Goal: Transaction & Acquisition: Purchase product/service

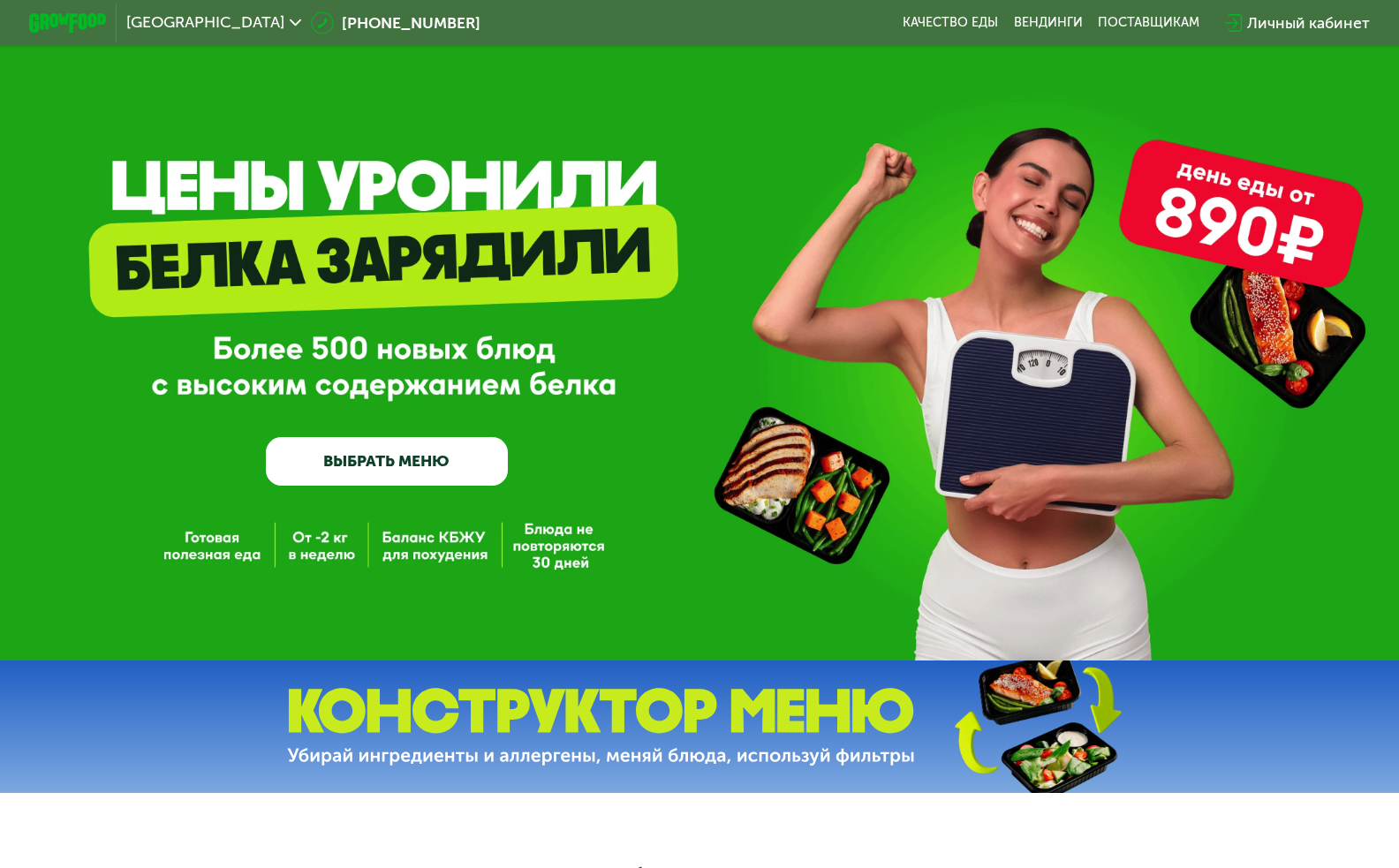
click at [420, 455] on link "ВЫБРАТЬ МЕНЮ" at bounding box center [386, 461] width 242 height 49
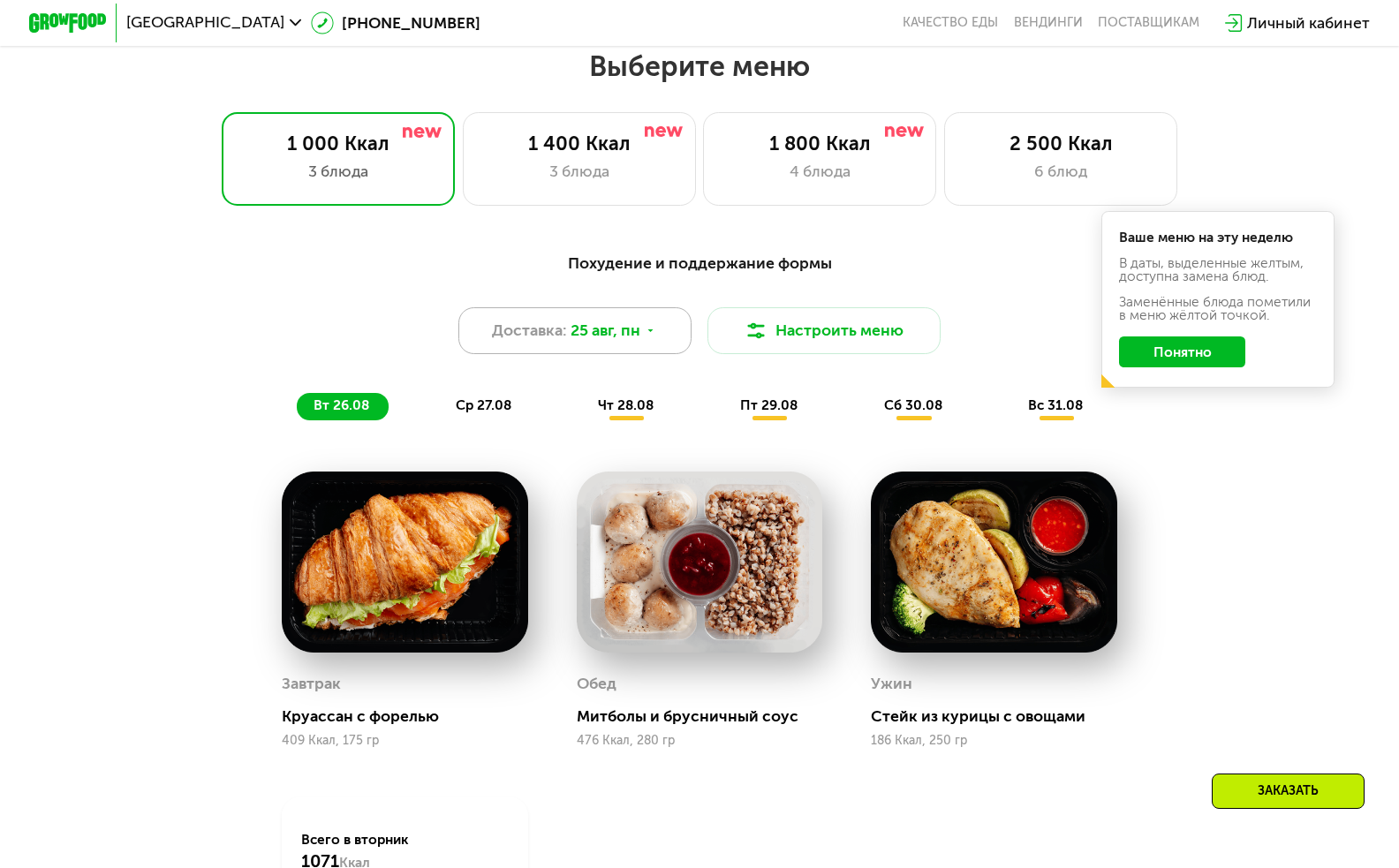
scroll to position [815, 0]
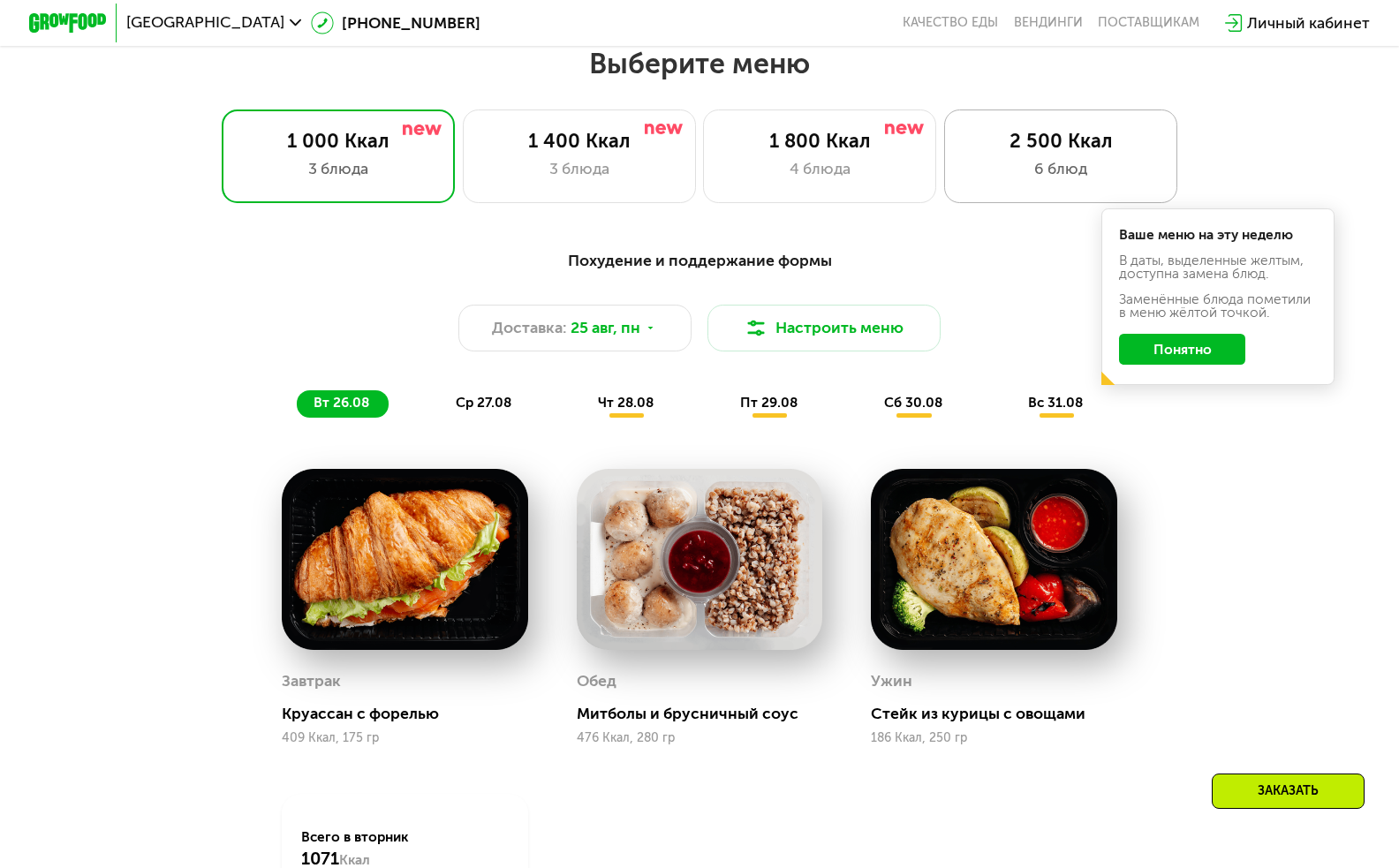
click at [1019, 165] on div "6 блюд" at bounding box center [1060, 168] width 192 height 23
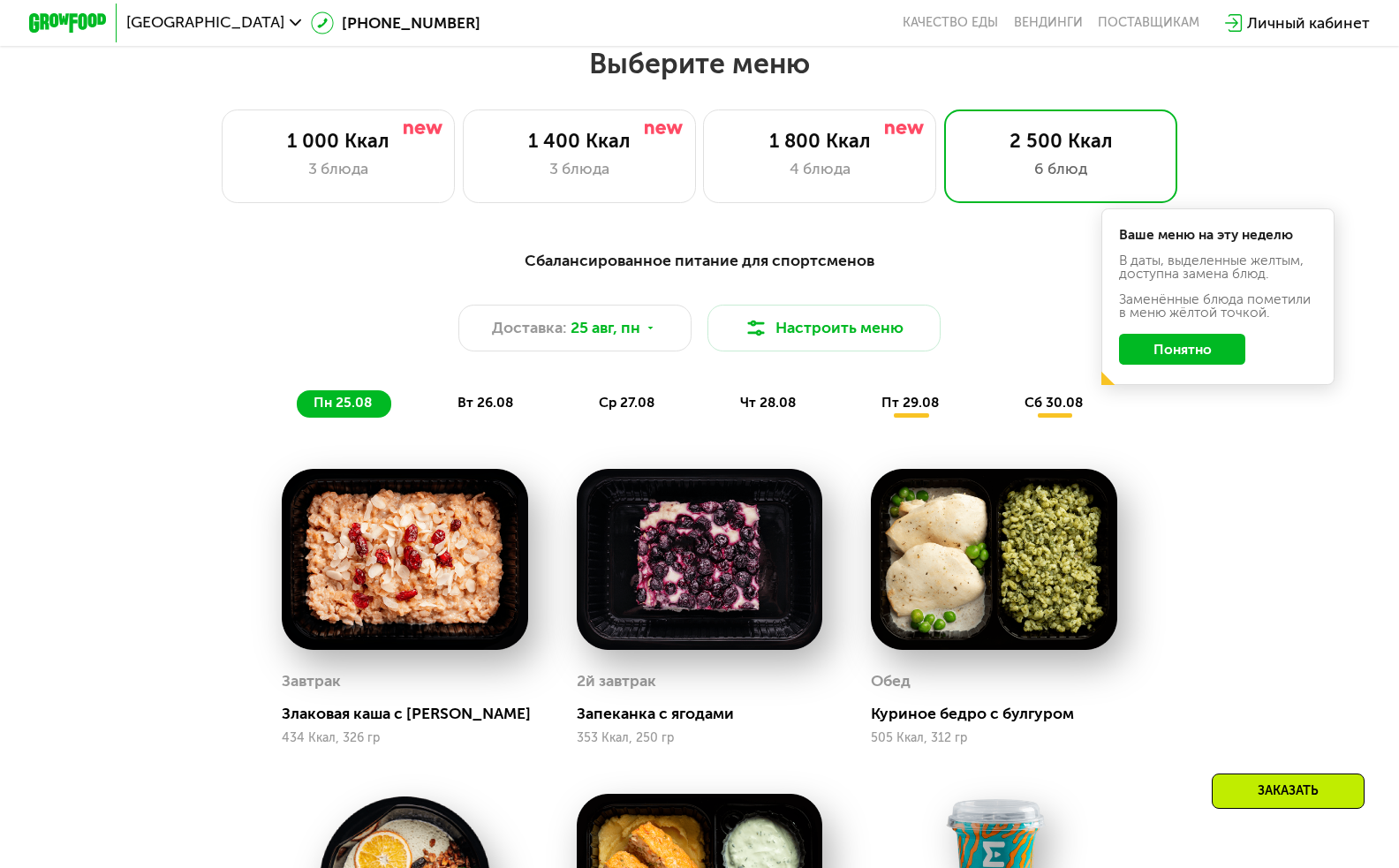
click at [1209, 349] on button "Понятно" at bounding box center [1182, 348] width 126 height 31
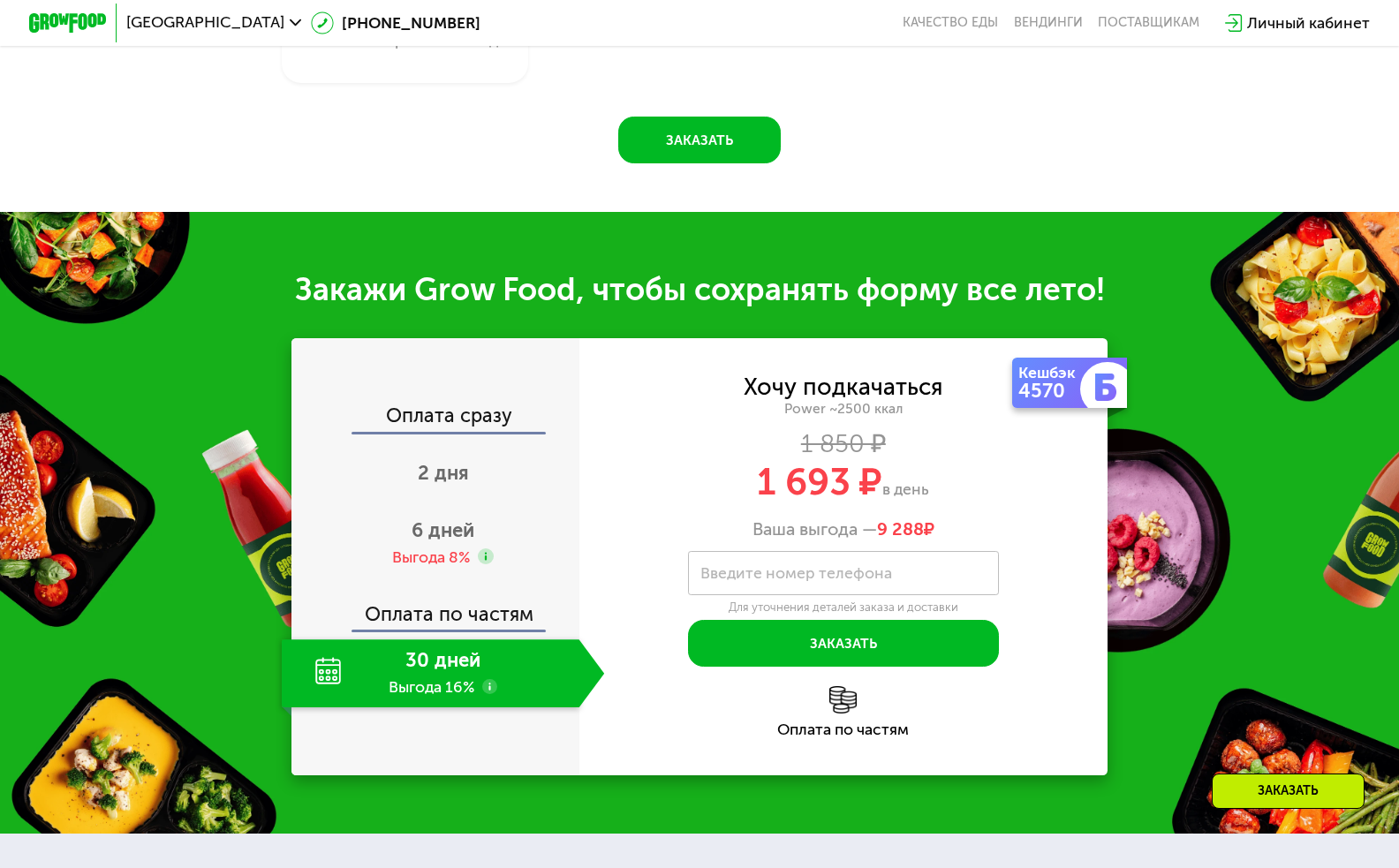
scroll to position [2103, 0]
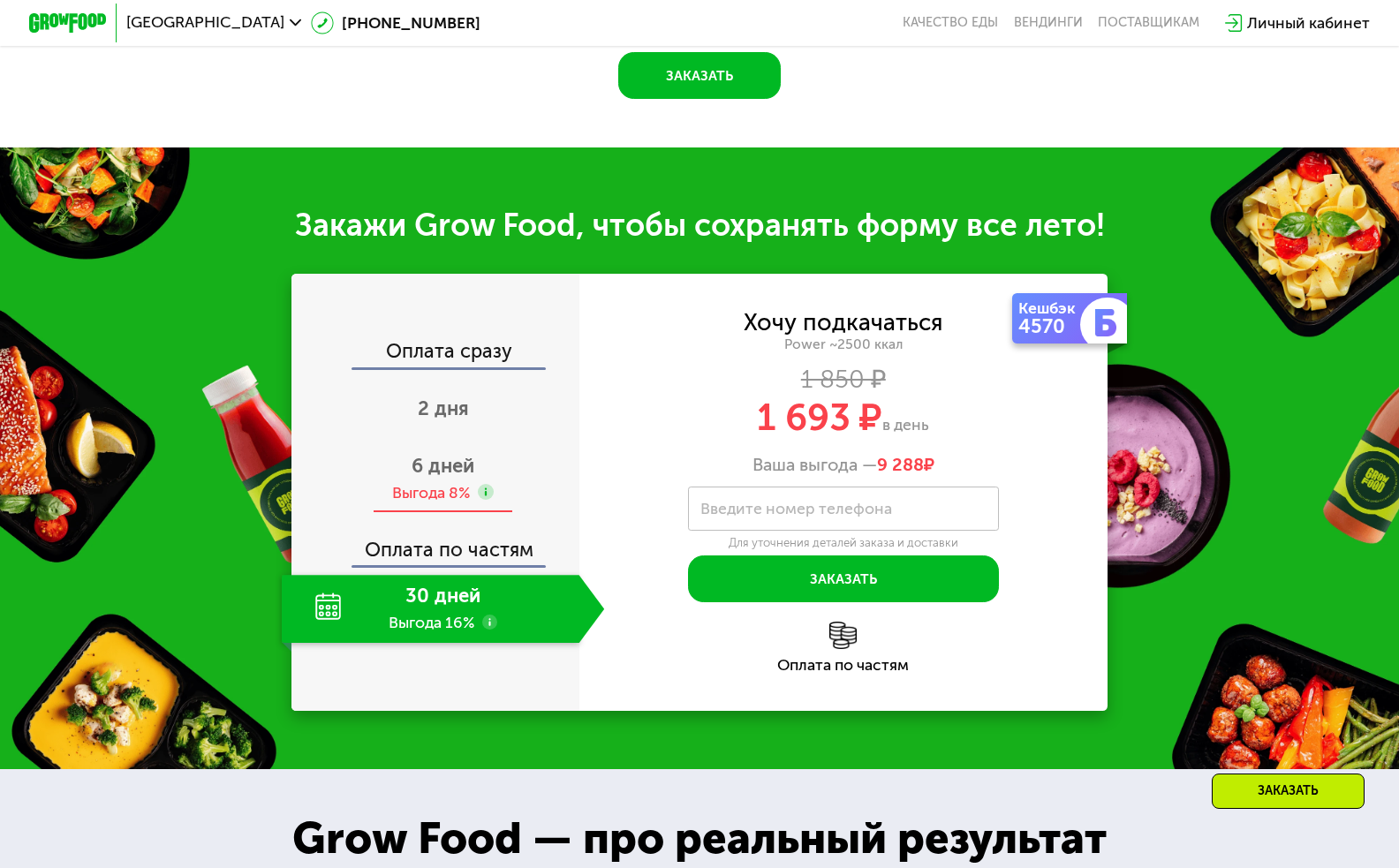
click at [427, 485] on div "Выгода 8%" at bounding box center [431, 492] width 78 height 21
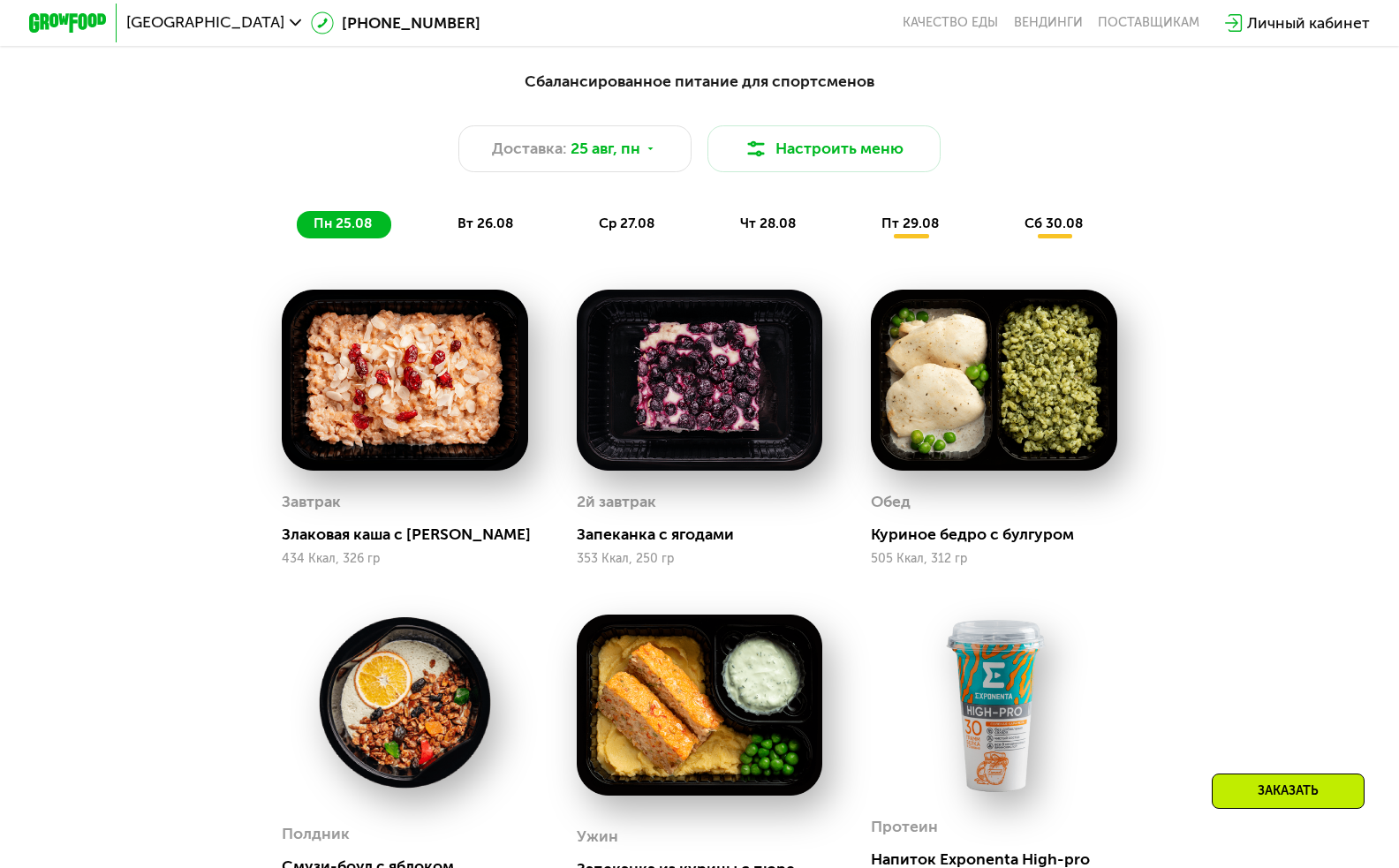
scroll to position [824, 0]
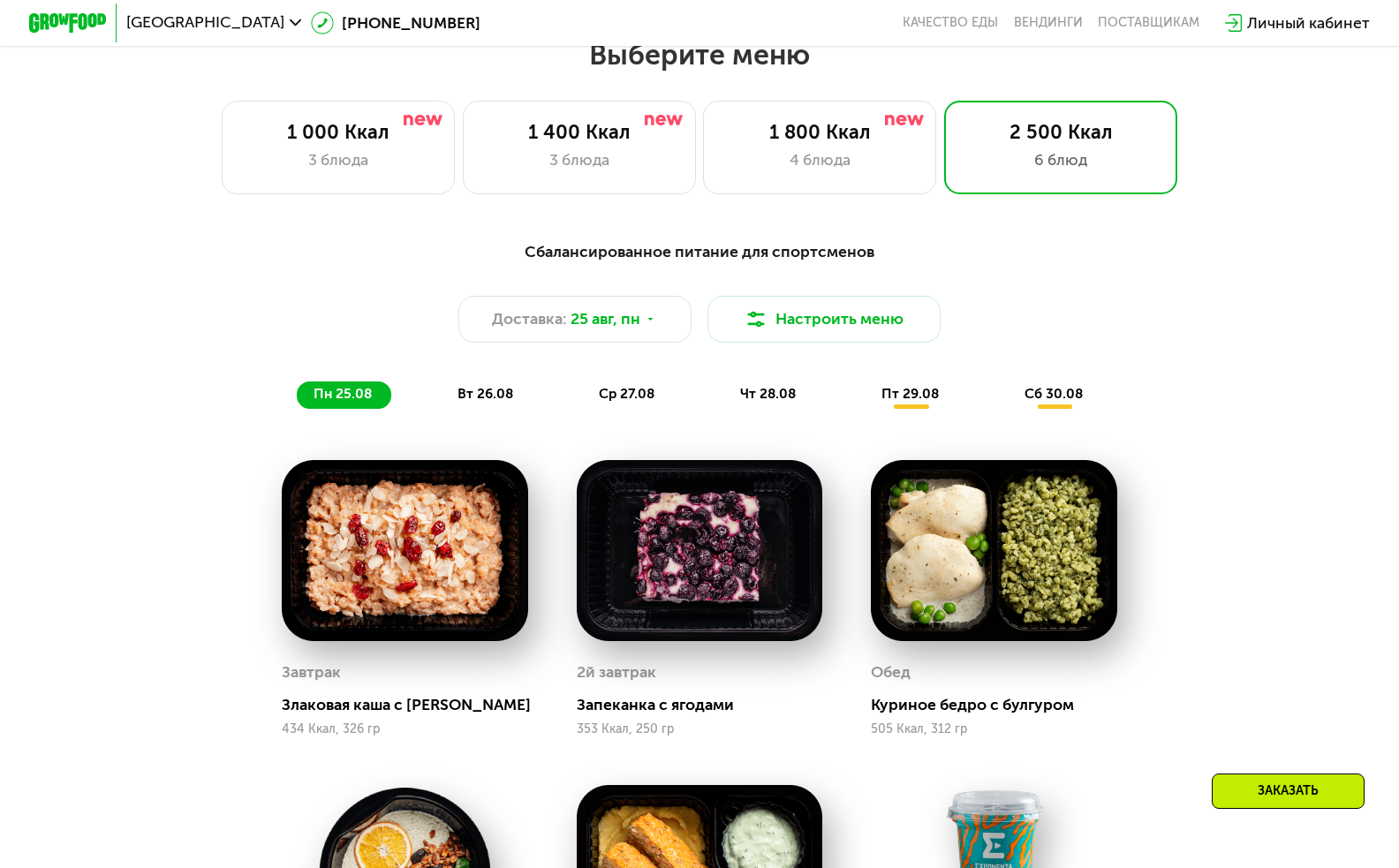
click at [583, 403] on div "вт 26.08" at bounding box center [628, 395] width 93 height 28
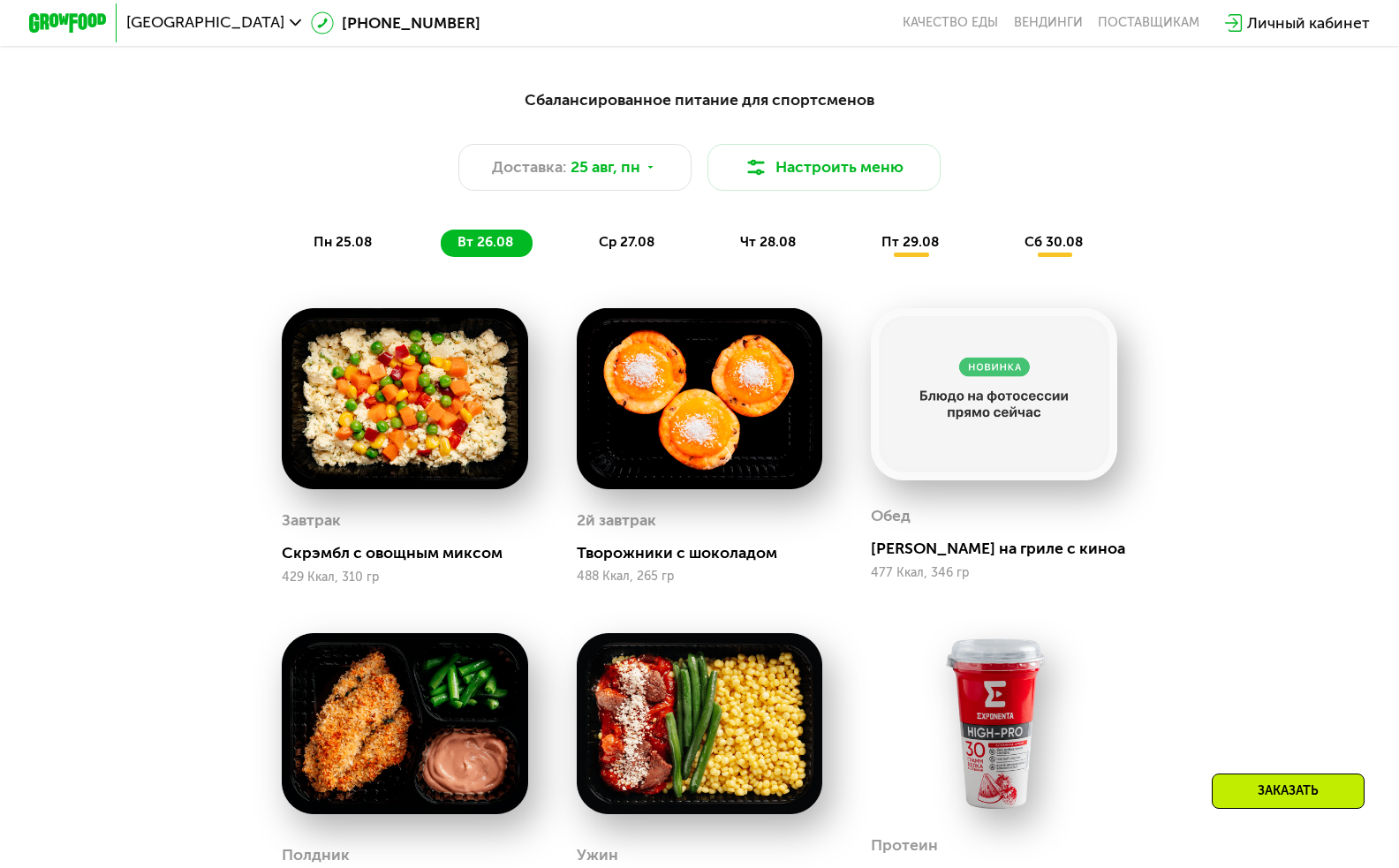
scroll to position [977, 0]
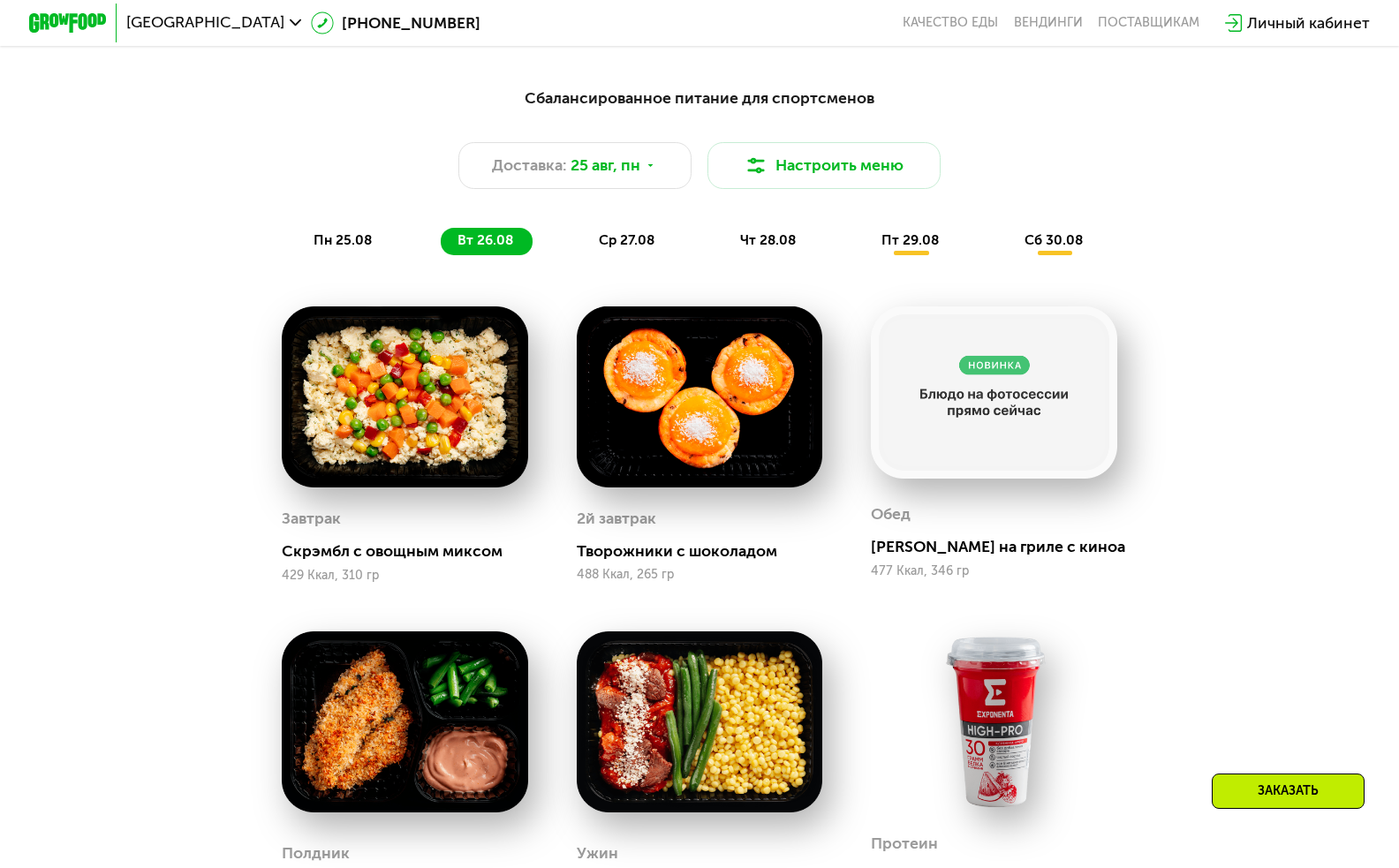
click at [1167, 403] on div "Сбалансированное питание для спортсменов Доставка: 25 авг, пн Настроить меню пн…" at bounding box center [699, 649] width 1197 height 1150
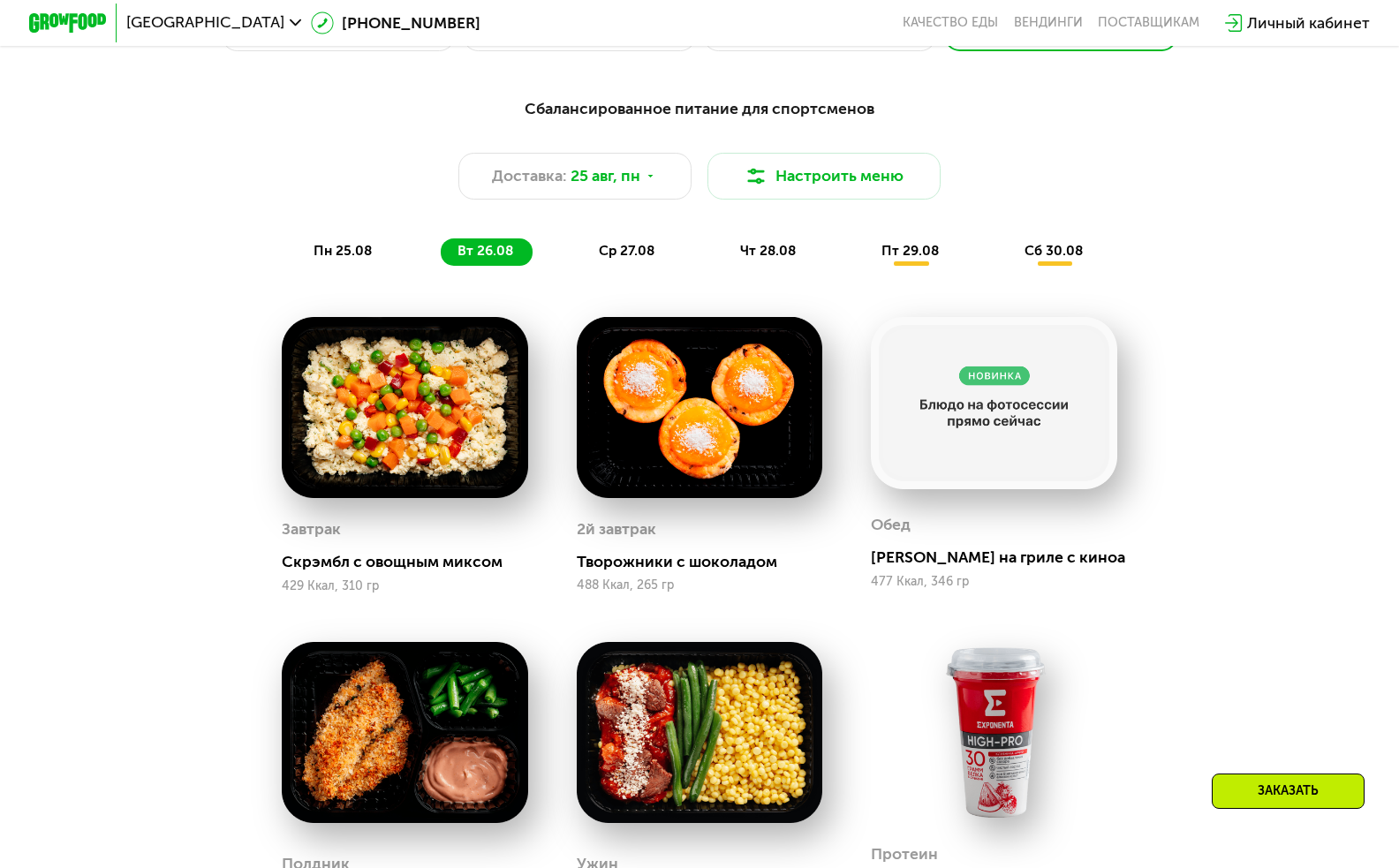
scroll to position [863, 0]
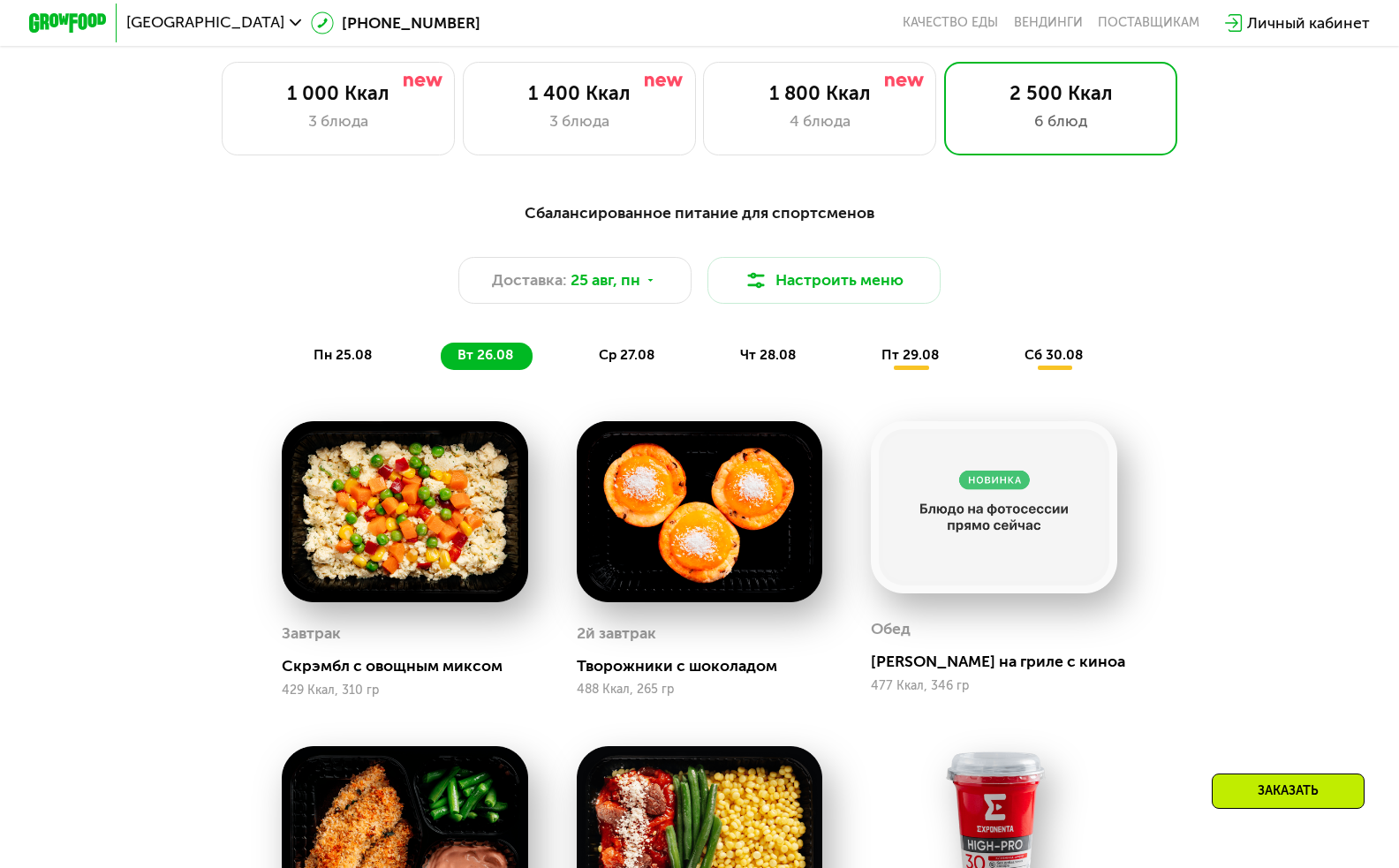
click at [616, 348] on span "ср 27.08" at bounding box center [626, 355] width 56 height 16
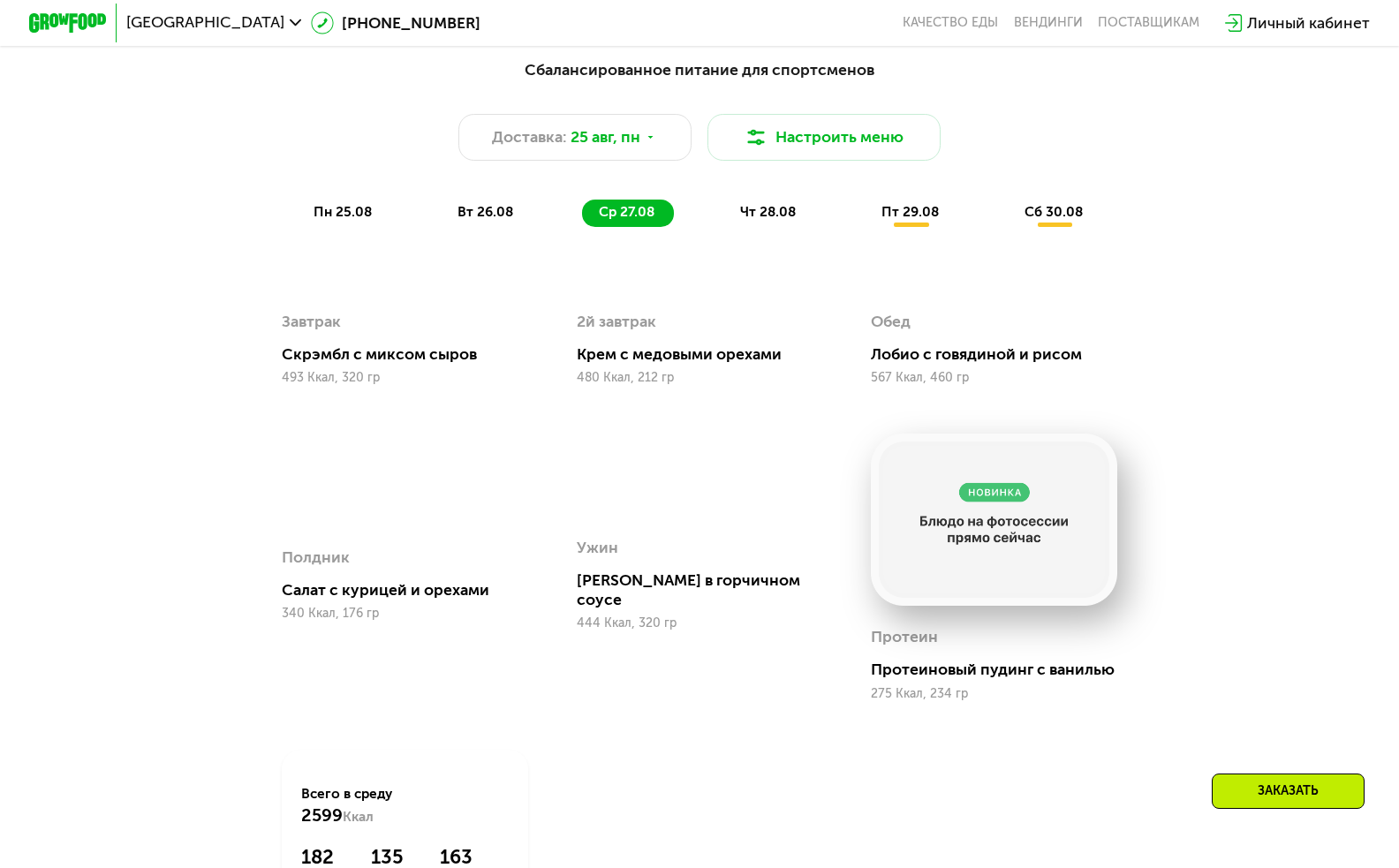
scroll to position [993, 0]
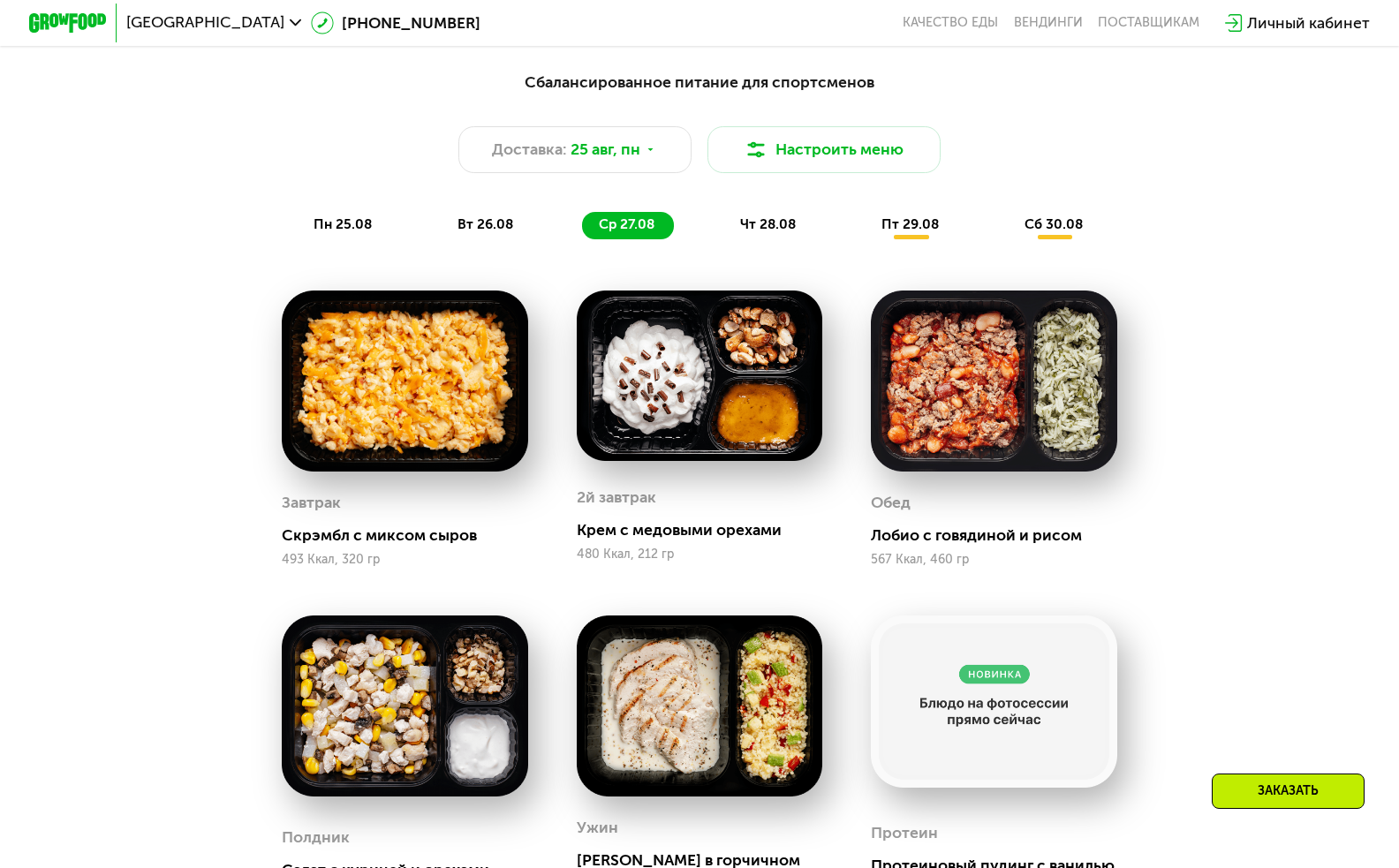
click at [763, 223] on span "чт 28.08" at bounding box center [768, 224] width 56 height 16
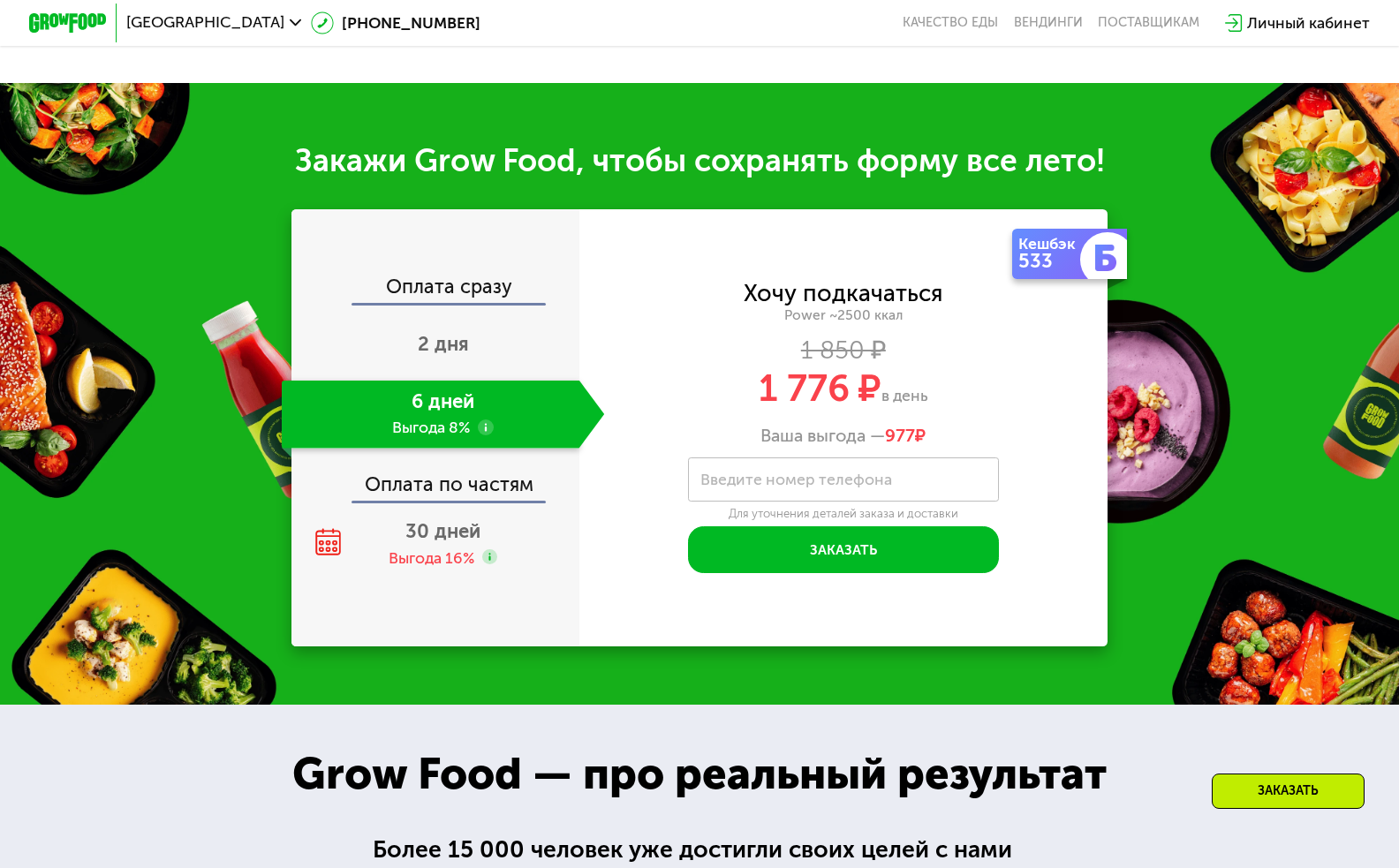
scroll to position [2003, 0]
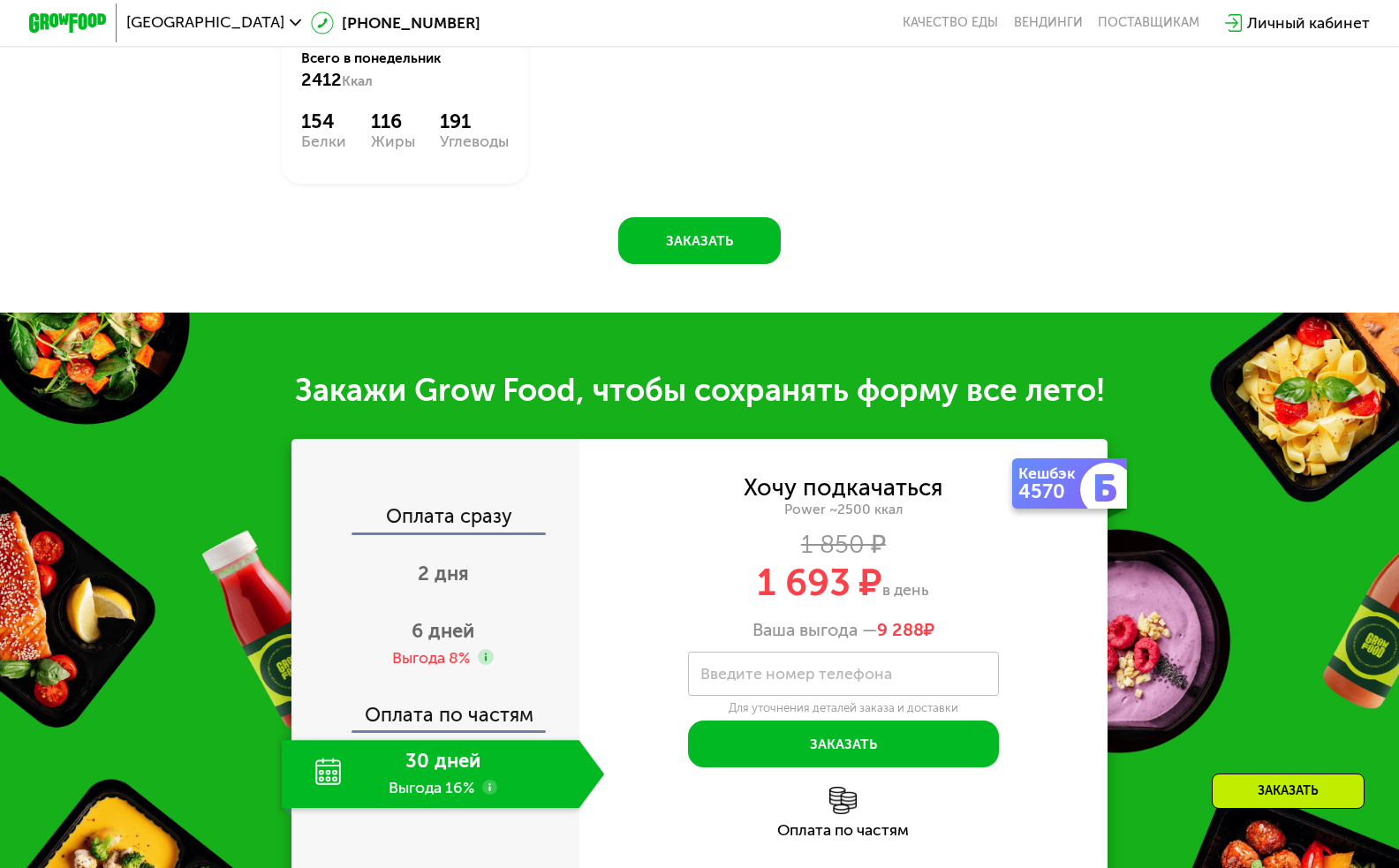
scroll to position [1940, 0]
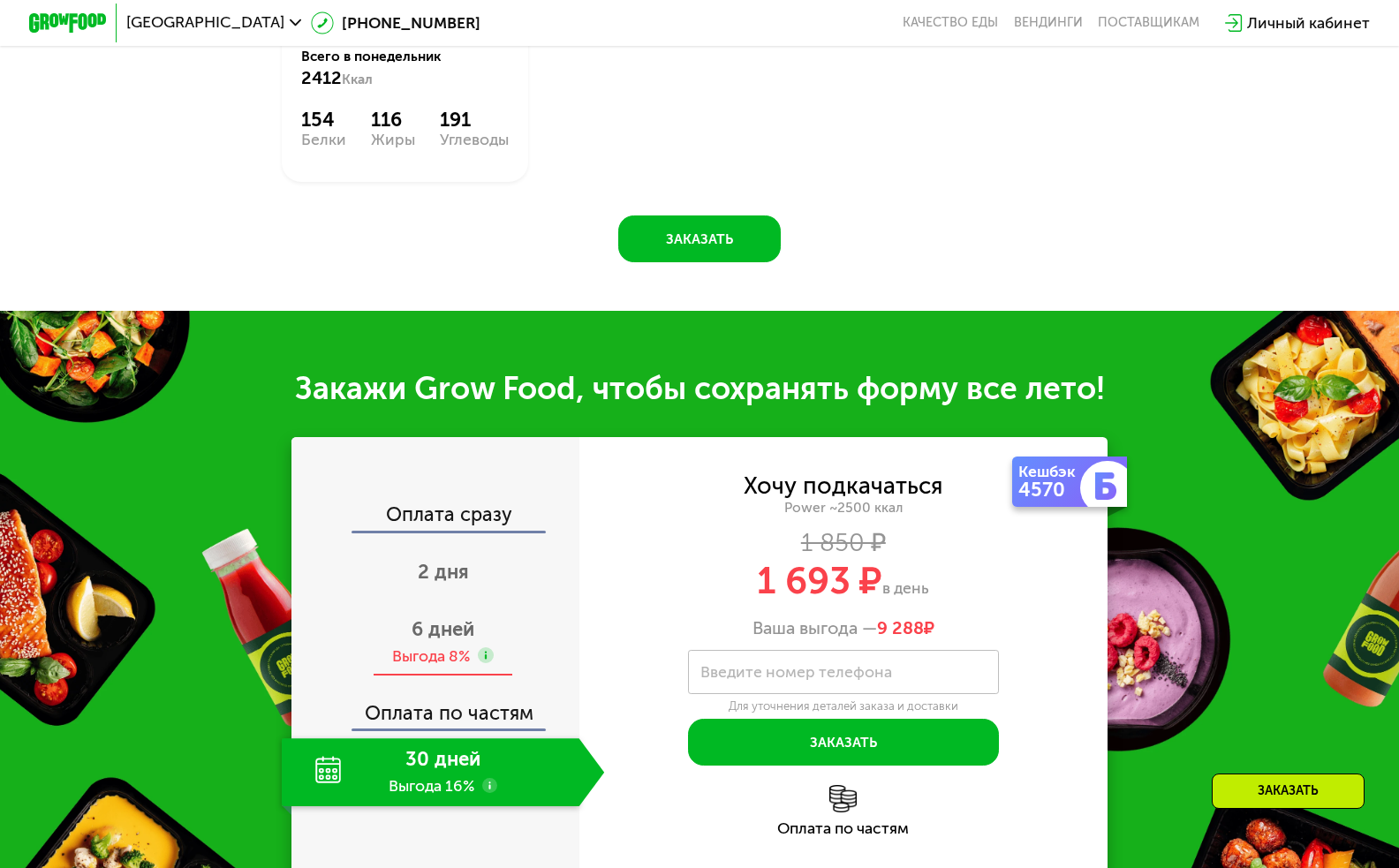
click at [426, 653] on div "Выгода 8%" at bounding box center [431, 655] width 78 height 21
